Goal: Task Accomplishment & Management: Complete application form

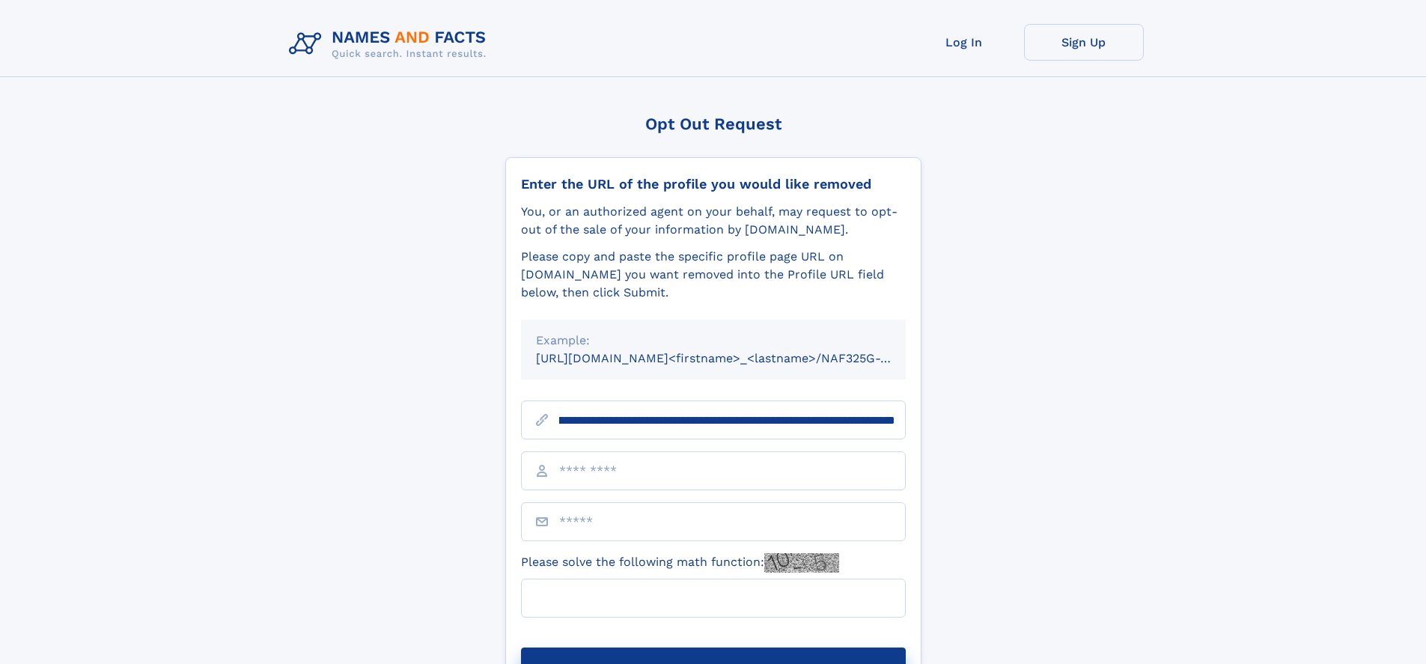
scroll to position [0, 167]
type input "**********"
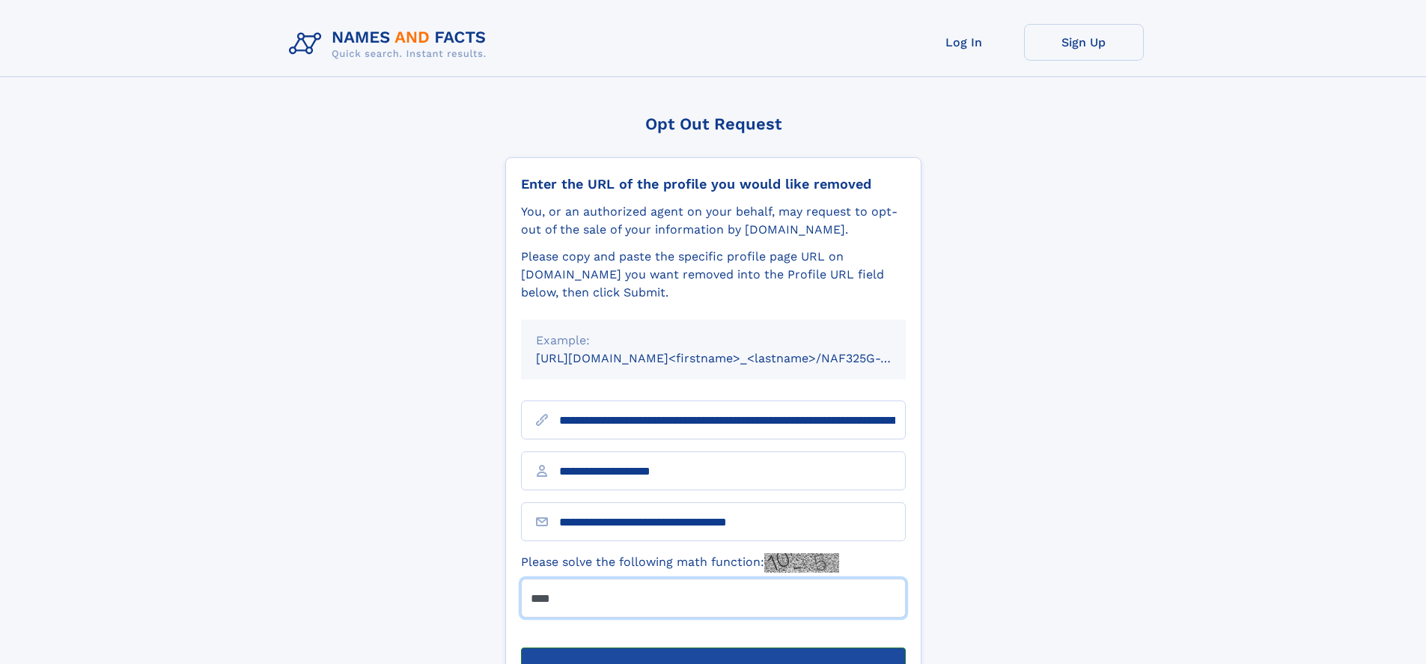
type input "****"
click at [713, 648] on button "Submit Opt Out Request" at bounding box center [713, 672] width 385 height 48
